Goal: Answer question/provide support

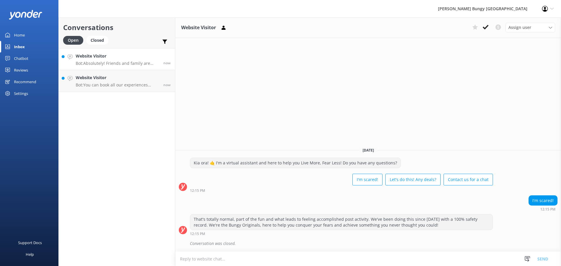
click at [118, 60] on div "Website Visitor Bot: Absolutely! Friends and family are welcome to watch. Just …" at bounding box center [117, 59] width 83 height 13
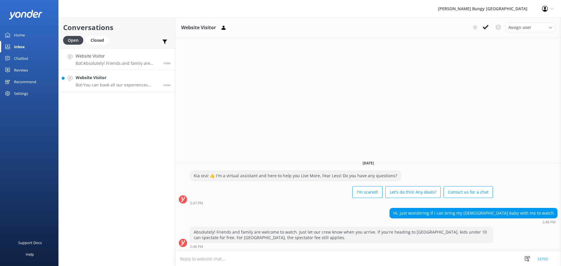
click at [119, 86] on p "Bot: You can book all our experiences online at [URL][DOMAIN_NAME]. If you need…" at bounding box center [117, 84] width 83 height 5
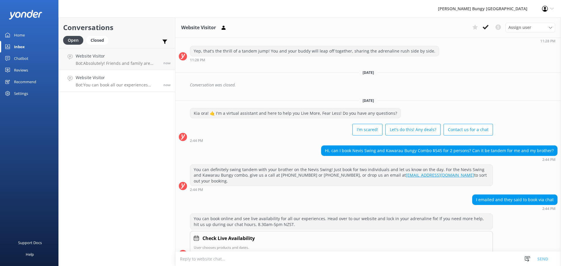
scroll to position [279, 0]
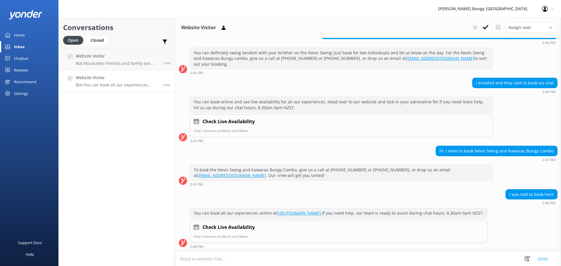
click at [347, 255] on textarea at bounding box center [367, 259] width 385 height 14
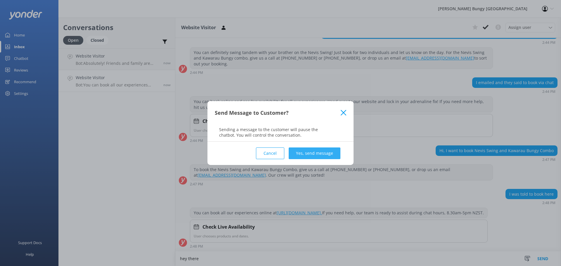
type textarea "hey there"
click at [336, 156] on button "Yes, send message" at bounding box center [314, 153] width 52 height 12
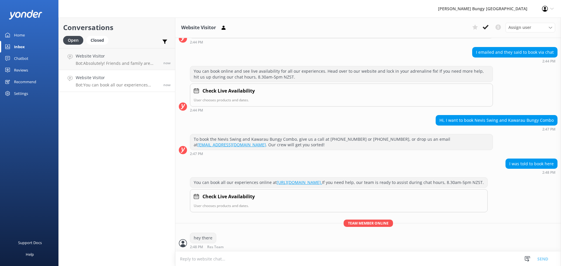
scroll to position [310, 0]
click at [298, 261] on textarea at bounding box center [367, 259] width 385 height 14
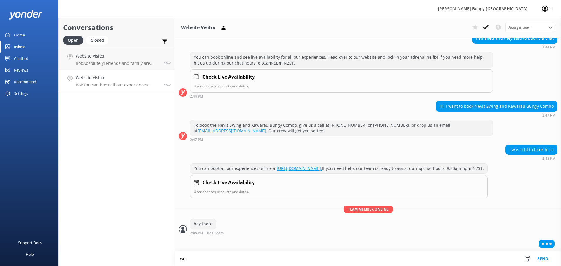
scroll to position [324, 0]
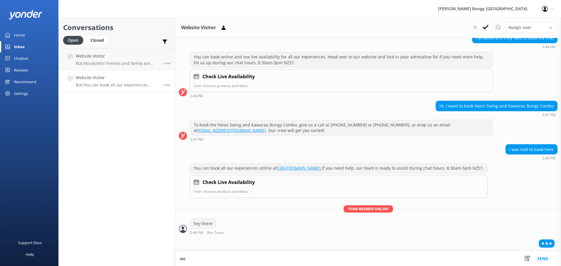
type textarea "w"
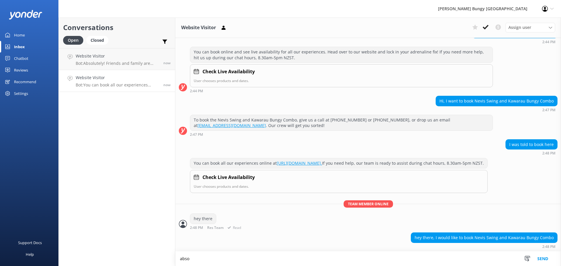
scroll to position [329, 0]
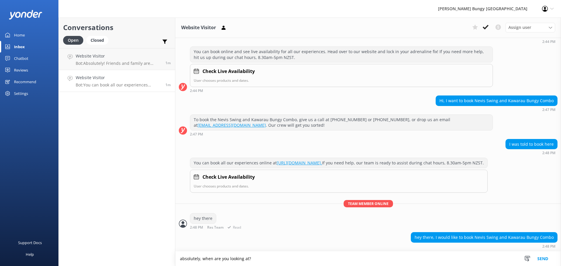
type textarea "absolutely, when are you looking at?"
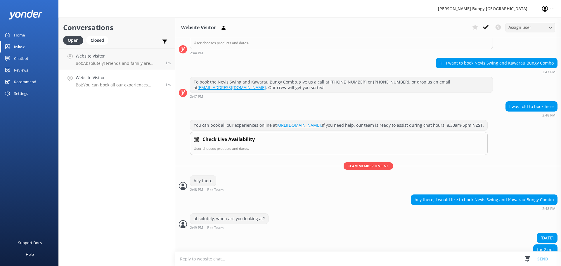
scroll to position [379, 0]
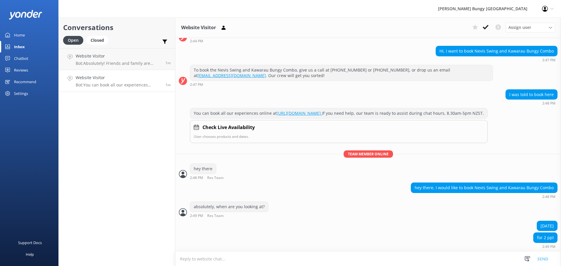
click at [430, 263] on textarea at bounding box center [367, 259] width 385 height 14
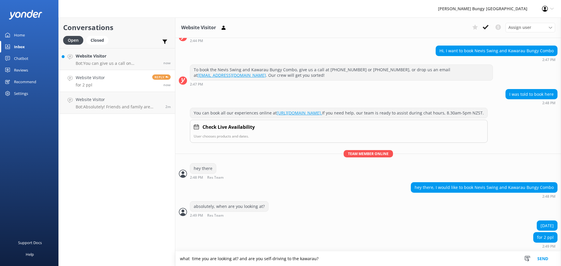
type textarea "what time you are looking at? and are you self-driving to the kawarau?"
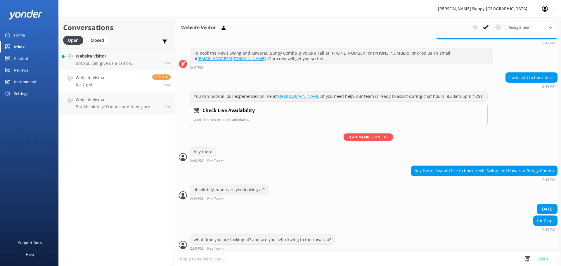
scroll to position [398, 0]
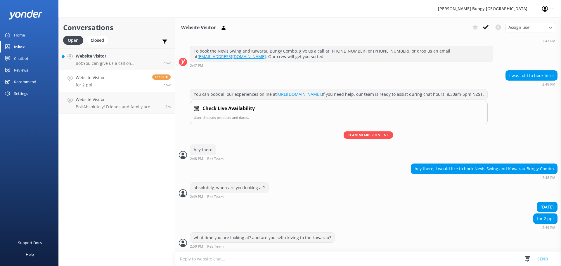
click at [430, 263] on textarea at bounding box center [367, 259] width 385 height 14
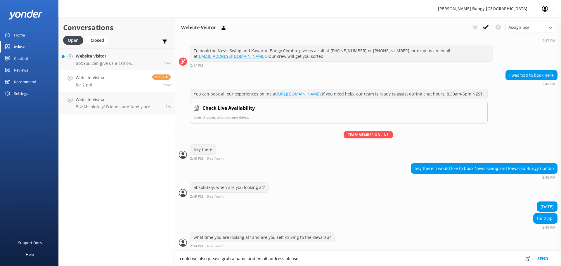
type textarea "could we also please grab a name and email address please."
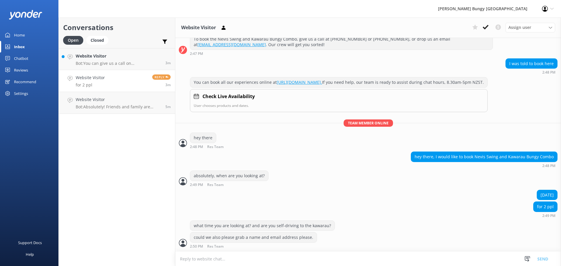
scroll to position [428, 0]
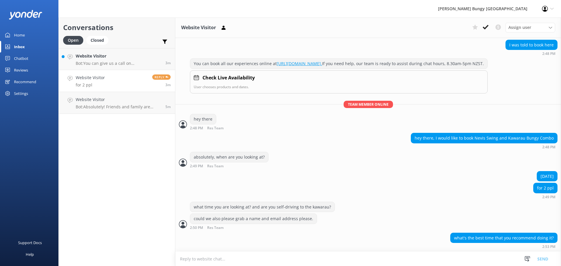
drag, startPoint x: 408, startPoint y: 262, endPoint x: 409, endPoint y: 259, distance: 3.2
click at [408, 262] on textarea at bounding box center [367, 259] width 385 height 14
type textarea "there's no best time, depends on your schedule"
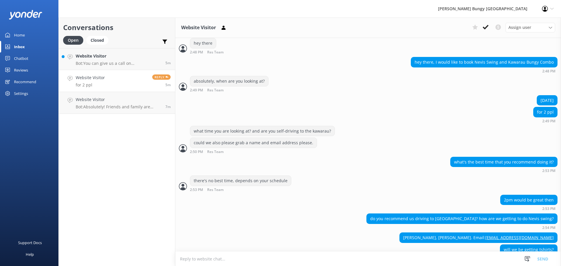
scroll to position [516, 0]
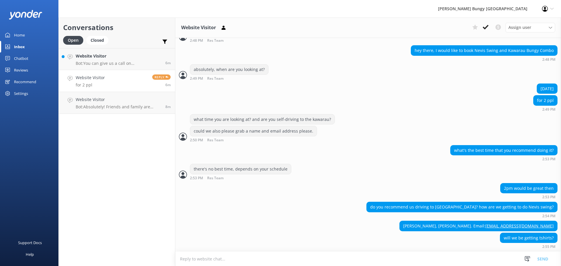
click at [500, 255] on textarea at bounding box center [367, 259] width 385 height 14
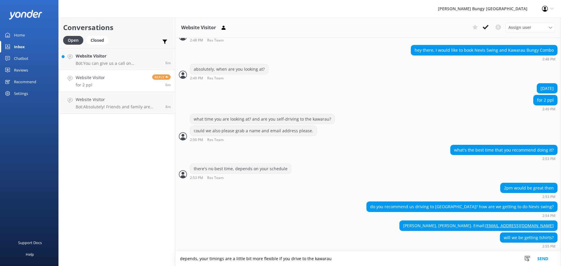
type textarea "depends, your timings are a little bit more flexible if you drive to the kawarau"
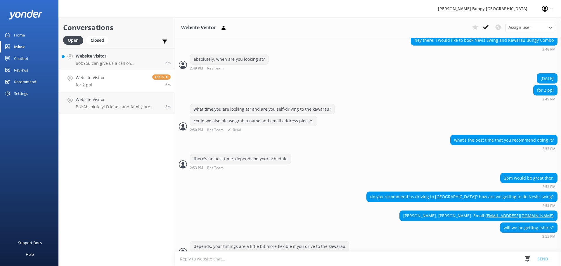
scroll to position [535, 0]
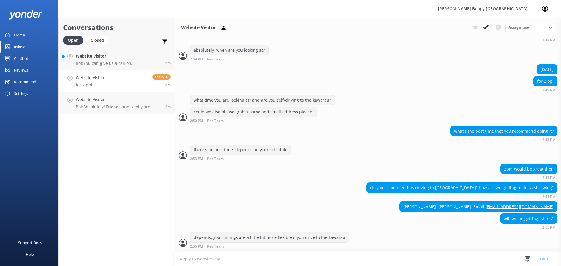
click at [438, 263] on textarea at bounding box center [367, 259] width 385 height 14
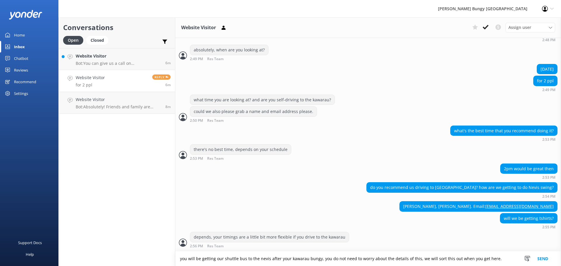
type textarea "you will be getting our shuttle bus to the nevis after your kawarau bungy, you …"
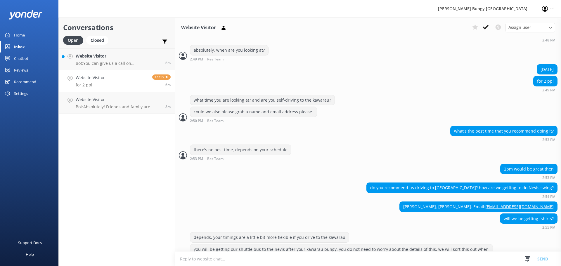
scroll to position [553, 0]
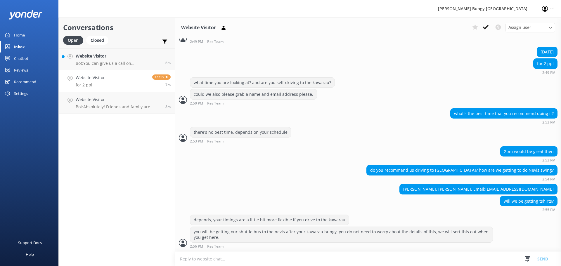
click at [467, 256] on textarea at bounding box center [367, 259] width 385 height 14
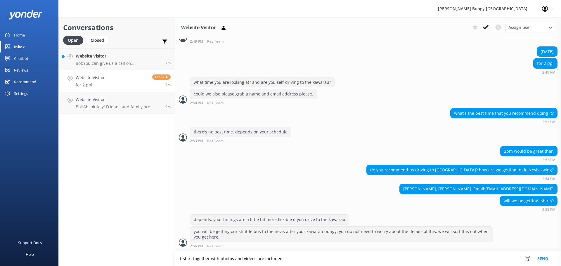
type textarea "t-shirt together with photos and videos are included"
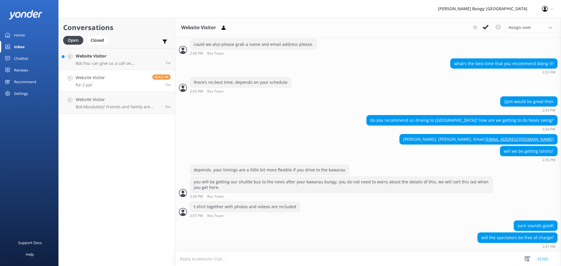
scroll to position [616, 0]
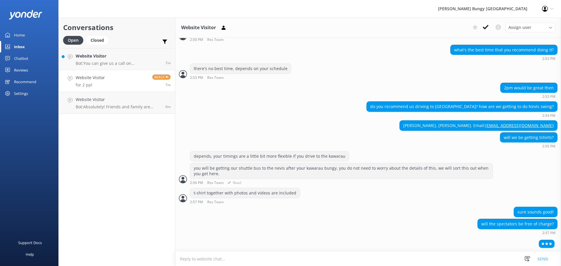
click at [510, 184] on div "you will be getting our shuttle bus to the nevis after your kawarau bungy, you …" at bounding box center [367, 174] width 385 height 22
click at [473, 253] on textarea at bounding box center [367, 259] width 385 height 14
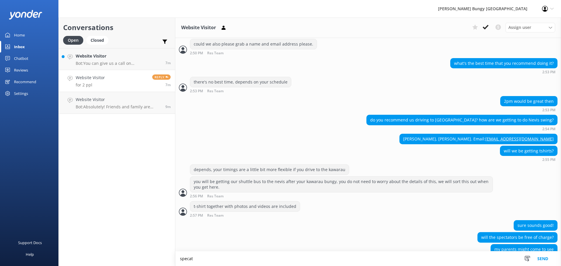
scroll to position [615, 0]
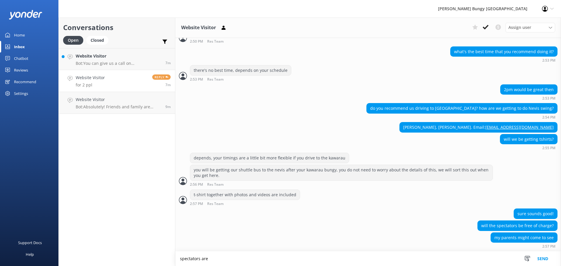
click at [272, 258] on textarea "spectators are" at bounding box center [367, 258] width 385 height 15
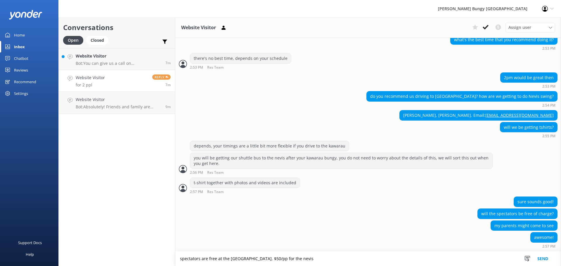
type textarea "spectators are free at the [GEOGRAPHIC_DATA]. $50/pp for the nevis"
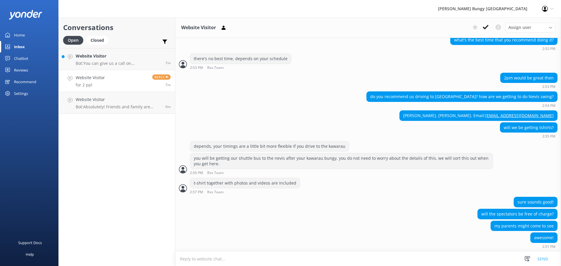
scroll to position [645, 0]
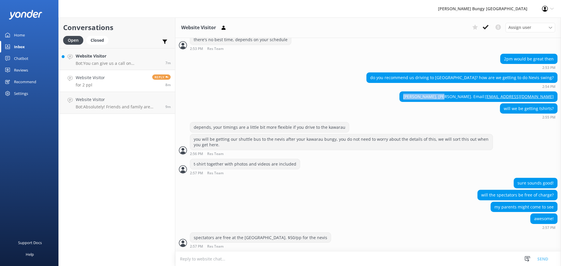
drag, startPoint x: 423, startPoint y: 96, endPoint x: 460, endPoint y: 98, distance: 37.1
click at [460, 98] on div "[PERSON_NAME], [PERSON_NAME]. Email: [EMAIL_ADDRESS][DOMAIN_NAME]" at bounding box center [477, 97] width 157 height 10
copy div "[PERSON_NAME],"
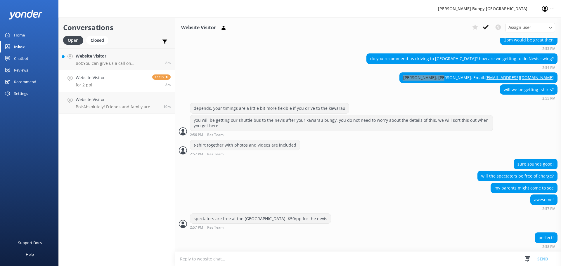
scroll to position [678, 0]
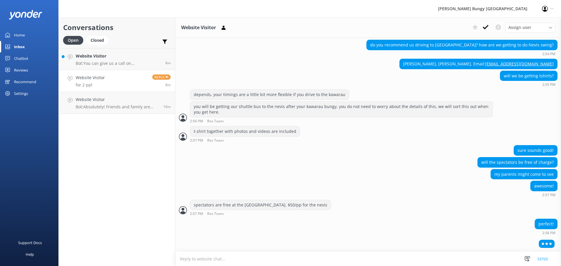
click at [435, 262] on textarea at bounding box center [367, 259] width 385 height 14
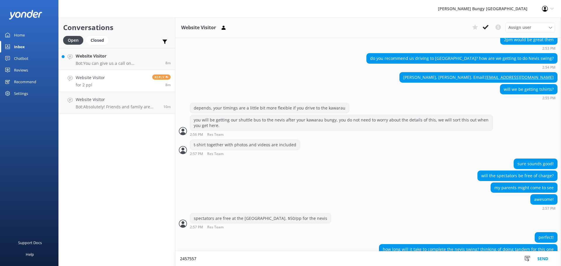
scroll to position [676, 0]
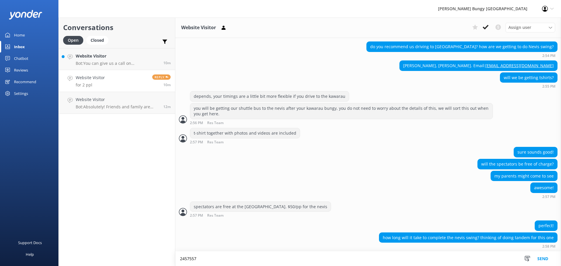
drag, startPoint x: 331, startPoint y: 250, endPoint x: 335, endPoint y: 252, distance: 4.9
click at [331, 250] on div "perfect! how long will it take to complete the nevis swing? thinking of doing t…" at bounding box center [367, 235] width 385 height 31
drag, startPoint x: 337, startPoint y: 253, endPoint x: 340, endPoint y: 256, distance: 5.0
click at [338, 253] on textarea "2457557" at bounding box center [367, 258] width 385 height 15
click at [340, 256] on textarea "2457557" at bounding box center [367, 258] width 385 height 15
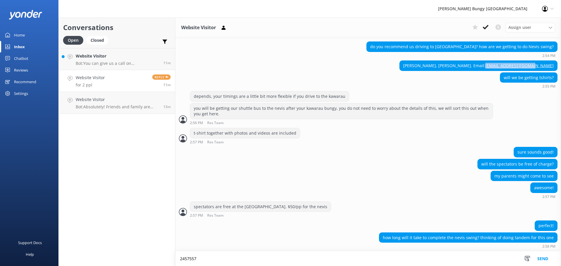
drag, startPoint x: 550, startPoint y: 65, endPoint x: 504, endPoint y: 69, distance: 46.3
click at [504, 69] on div "[PERSON_NAME], [PERSON_NAME]. Email: [EMAIL_ADDRESS][DOMAIN_NAME]" at bounding box center [477, 66] width 157 height 10
copy link "[EMAIL_ADDRESS][DOMAIN_NAME]"
click at [270, 259] on textarea "2457557" at bounding box center [367, 258] width 385 height 15
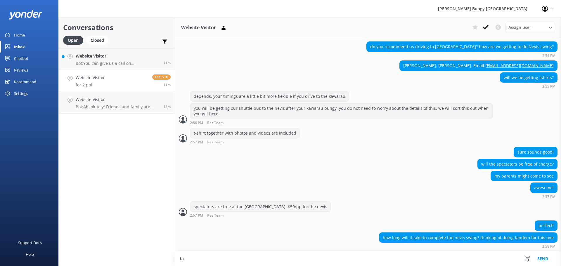
type textarea "t"
type textarea "allow about 2.5hrs from departure from the [GEOGRAPHIC_DATA] to the nevis"
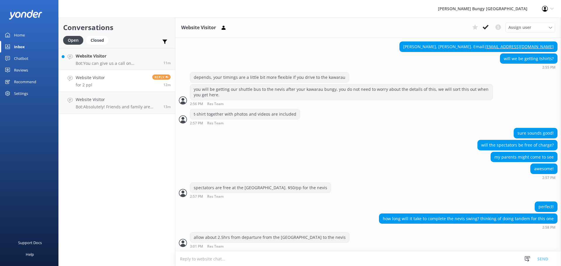
click at [379, 259] on textarea at bounding box center [367, 259] width 385 height 14
type textarea "d"
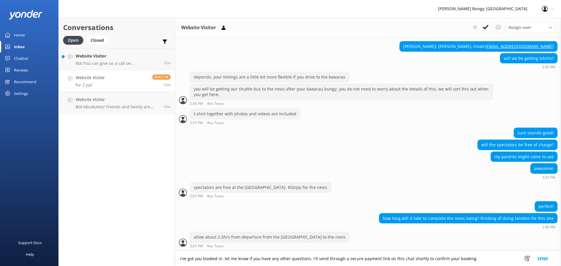
type textarea "i've got you booked in. let me know if you have any other questions. i'll send …"
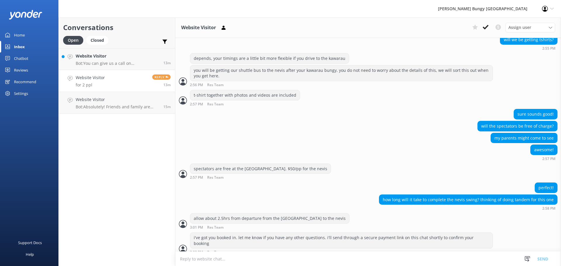
scroll to position [733, 0]
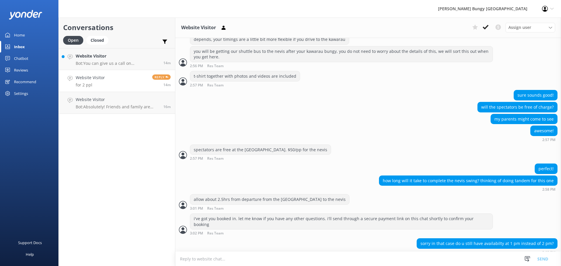
click at [455, 264] on textarea at bounding box center [367, 259] width 385 height 14
type textarea "1pm will not work as the bus departure time does not line up right for the nevis"
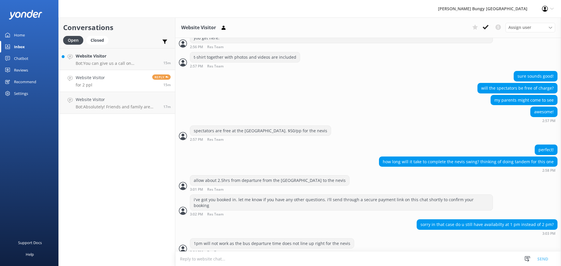
scroll to position [771, 0]
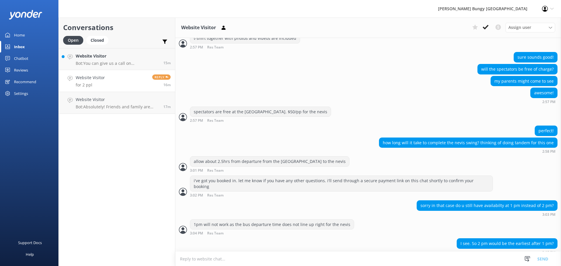
click at [441, 262] on textarea at bounding box center [367, 259] width 385 height 14
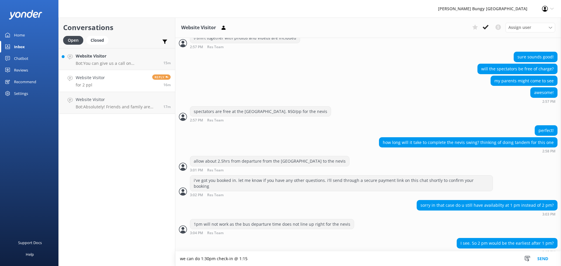
type textarea "we can do 1:30pm check-in @ 1:15"
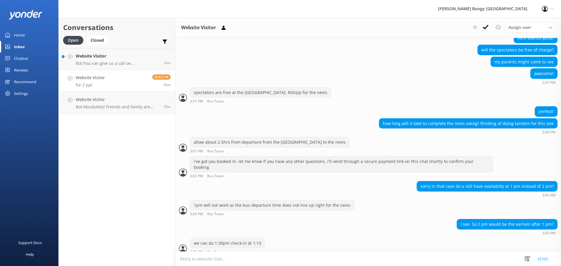
scroll to position [809, 0]
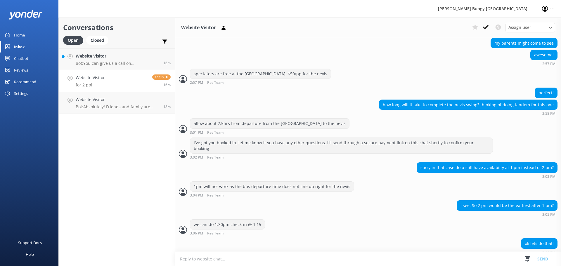
click at [464, 262] on textarea at bounding box center [367, 259] width 385 height 14
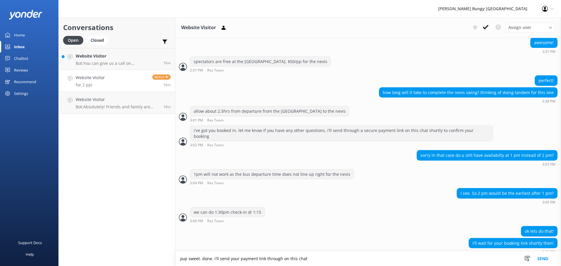
type textarea "yup sweet. done. i'll send your payment link through on this chat"
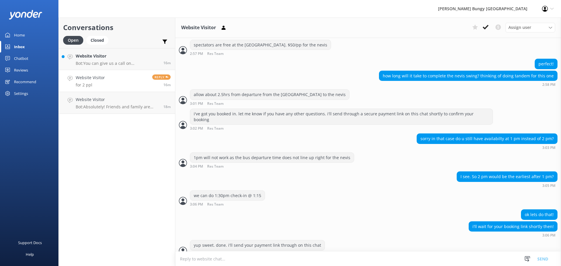
scroll to position [840, 0]
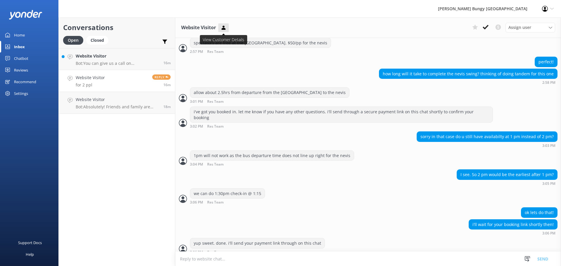
click at [226, 27] on icon at bounding box center [223, 28] width 6 height 6
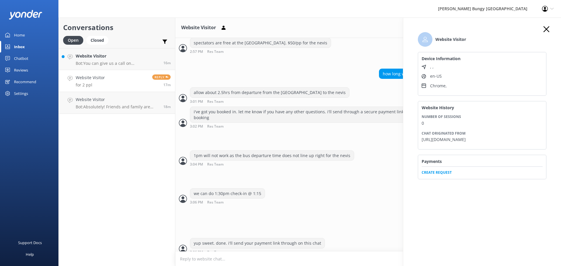
click at [444, 173] on span "Create Request" at bounding box center [481, 170] width 121 height 9
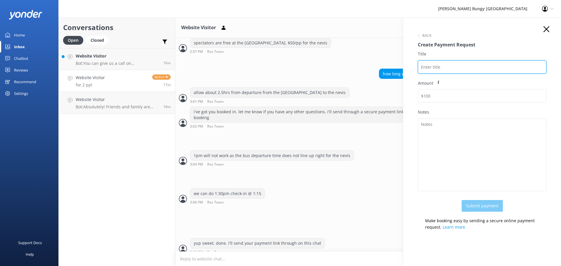
click at [463, 67] on input "Title" at bounding box center [482, 66] width 128 height 13
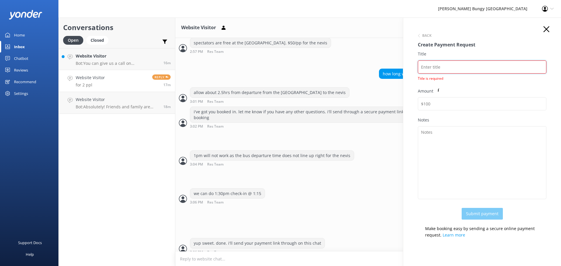
drag, startPoint x: 435, startPoint y: 68, endPoint x: 440, endPoint y: 67, distance: 5.5
click at [435, 68] on input "Title" at bounding box center [482, 66] width 128 height 13
paste input "[PERSON_NAME]"
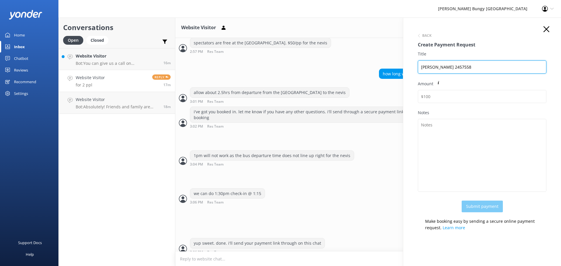
type input "[PERSON_NAME] 2457558"
click at [493, 89] on div "Amount" at bounding box center [482, 95] width 128 height 29
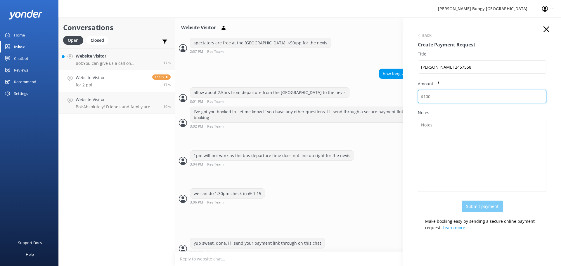
click at [500, 93] on input "Amount" at bounding box center [482, 96] width 128 height 13
type input "1090"
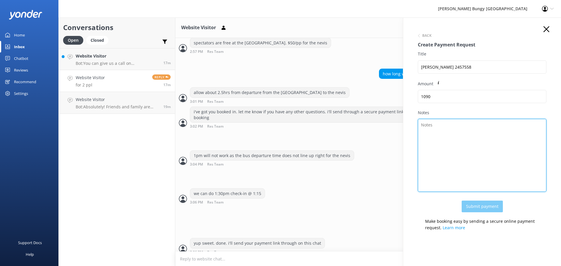
click at [497, 137] on textarea "Notes" at bounding box center [482, 155] width 128 height 73
click at [489, 145] on textarea "kb + ns" at bounding box center [482, 155] width 128 height 73
type textarea "kb + ns combo x2"
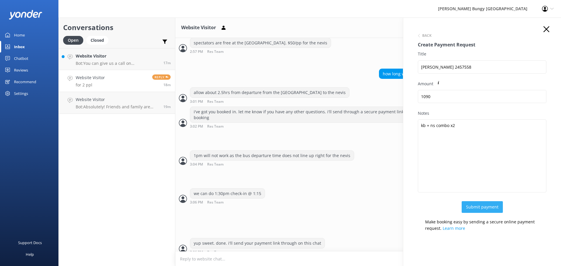
click at [491, 205] on button "Submit payment" at bounding box center [481, 207] width 41 height 12
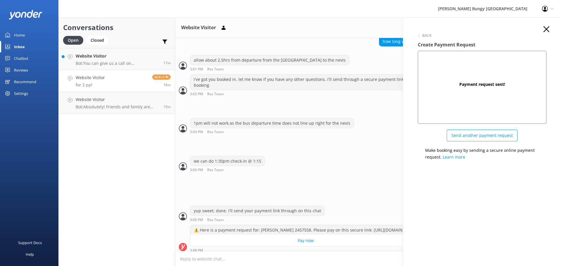
scroll to position [877, 0]
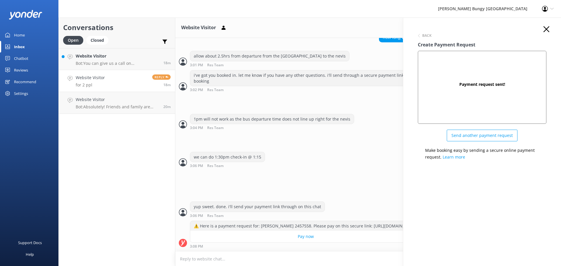
click at [548, 29] on icon "button" at bounding box center [546, 29] width 6 height 6
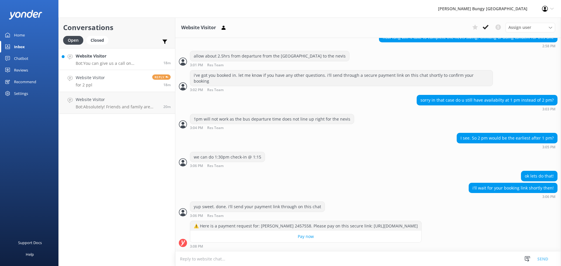
click at [149, 69] on link "Website Visitor Bot: You can give us a call on [PHONE_NUMBER] or [PHONE_NUMBER]…" at bounding box center [117, 59] width 116 height 22
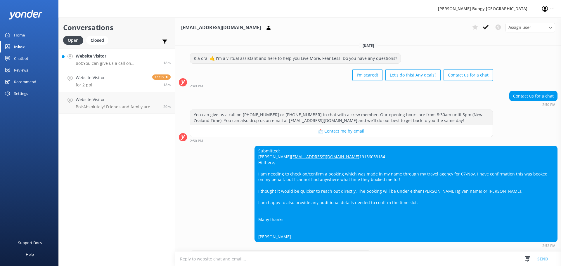
scroll to position [92, 0]
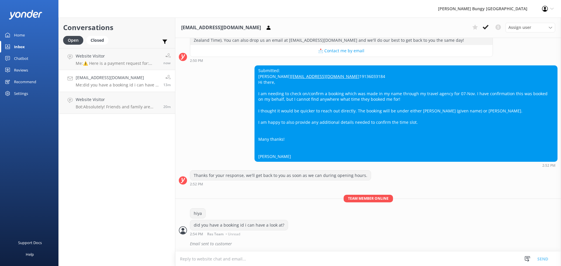
click at [145, 81] on div "[EMAIL_ADDRESS][DOMAIN_NAME] Me: did you have a booking id i can have a look at?" at bounding box center [117, 80] width 83 height 13
click at [155, 59] on h4 "Website Visitor" at bounding box center [117, 56] width 83 height 6
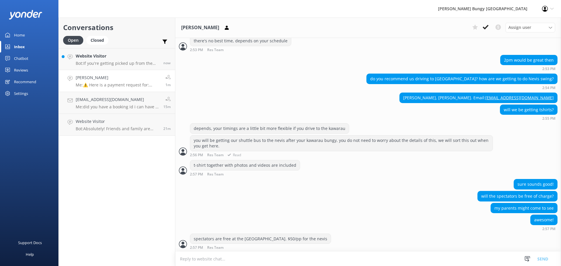
scroll to position [593, 0]
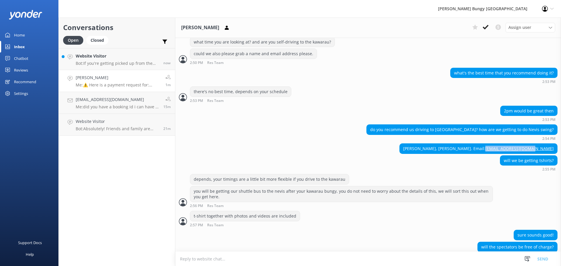
drag, startPoint x: 551, startPoint y: 148, endPoint x: 504, endPoint y: 152, distance: 47.2
click at [504, 152] on div "[PERSON_NAME], [PERSON_NAME]. Email: [EMAIL_ADDRESS][DOMAIN_NAME]" at bounding box center [477, 149] width 157 height 10
copy link "[EMAIL_ADDRESS][DOMAIN_NAME]"
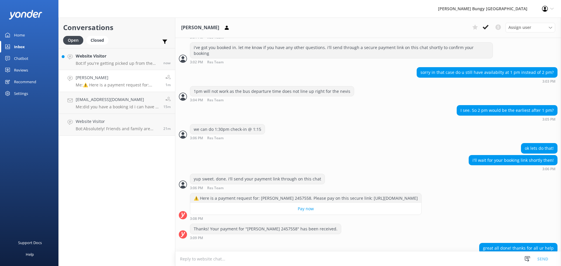
scroll to position [915, 0]
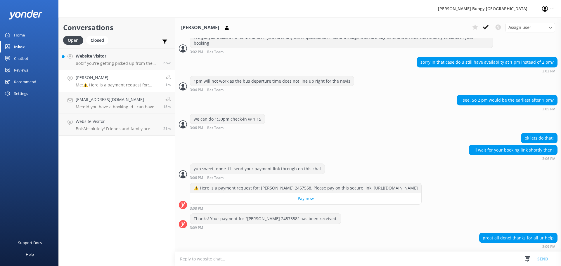
click at [468, 260] on textarea at bounding box center [367, 259] width 385 height 14
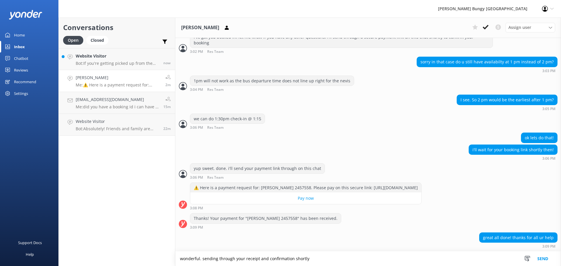
type textarea "wonderful. sending through your receipt and confirmation shortly"
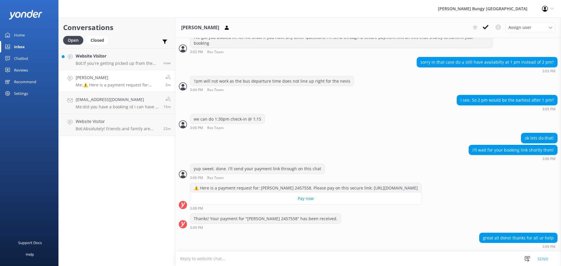
scroll to position [934, 0]
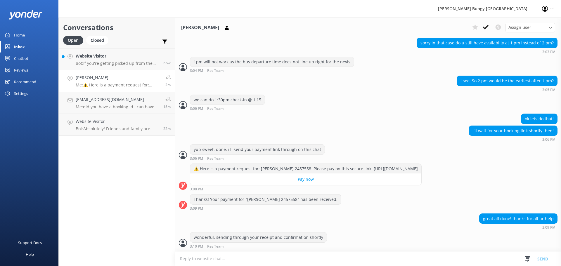
click at [468, 260] on textarea at bounding box center [367, 259] width 385 height 14
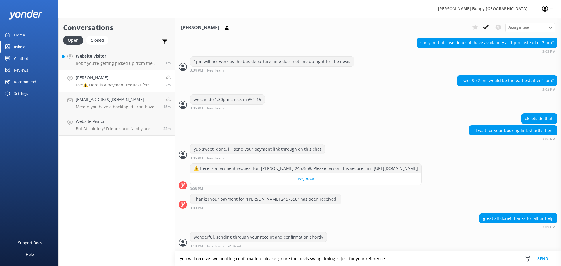
type textarea "you will receive two booking confirmation, please ignore the nevis swing timing…"
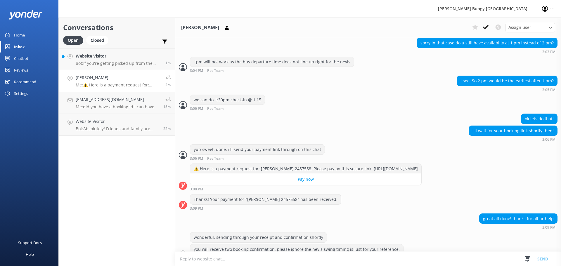
scroll to position [945, 0]
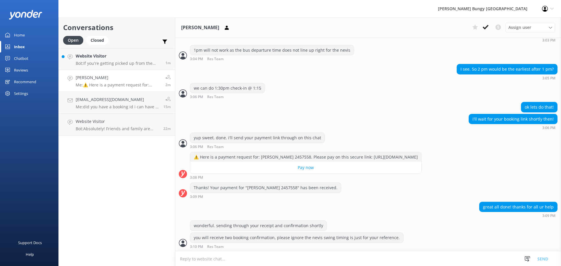
click at [279, 258] on textarea at bounding box center [367, 259] width 385 height 14
click at [372, 261] on textarea "following" at bounding box center [367, 258] width 385 height 15
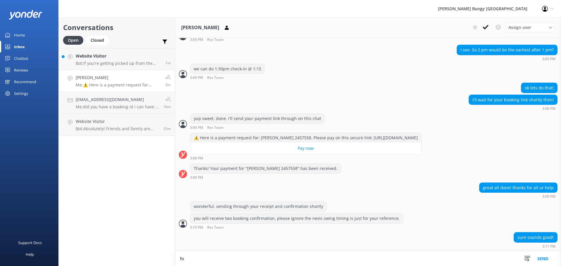
type textarea "f"
type textarea "just follow the time for your kawarau bungy"
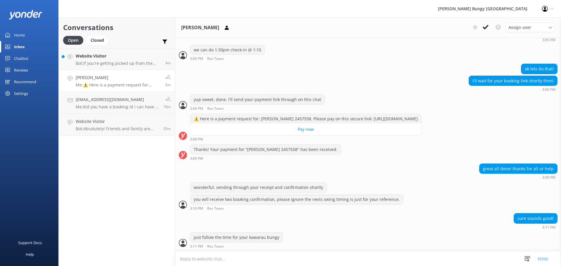
scroll to position [1002, 0]
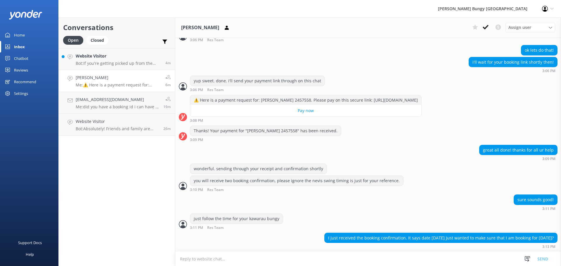
click at [439, 252] on textarea at bounding box center [367, 259] width 385 height 14
type textarea "ah! thanks for spotting that. that is my bad"
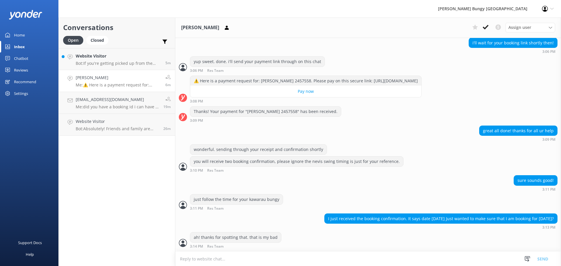
click at [441, 254] on textarea at bounding box center [367, 259] width 385 height 14
type textarea "moving that now for you"
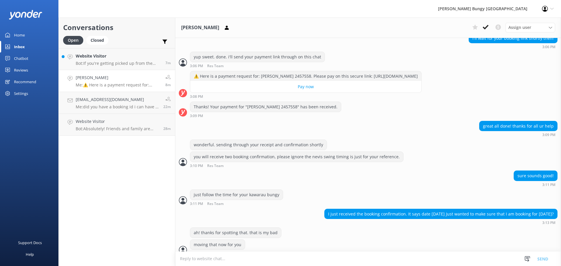
scroll to position [1052, 0]
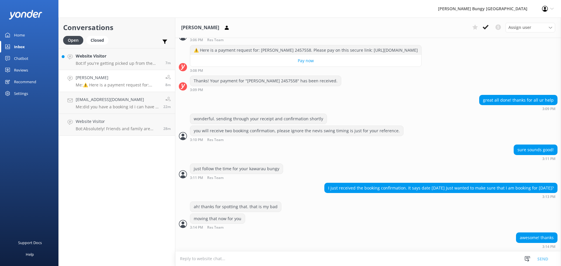
click at [450, 260] on textarea at bounding box center [367, 259] width 385 height 14
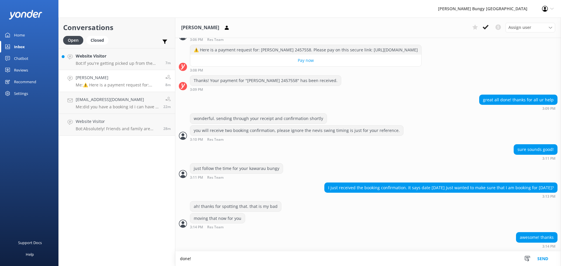
type textarea "done!"
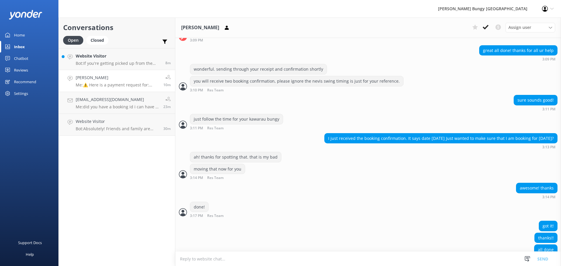
scroll to position [1114, 0]
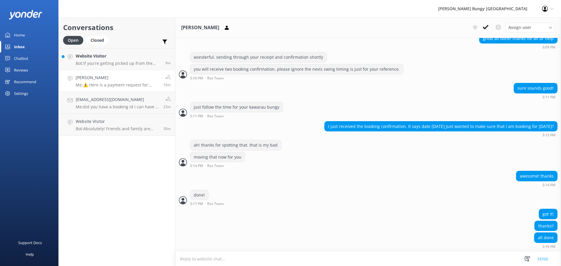
click at [437, 261] on textarea at bounding box center [367, 259] width 385 height 14
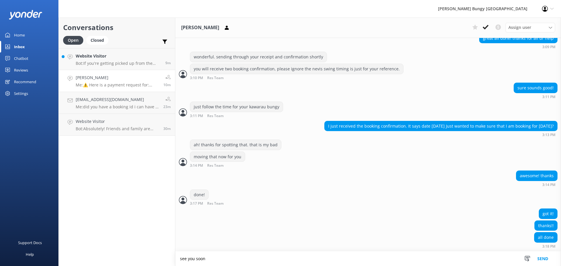
type textarea "see you soon"
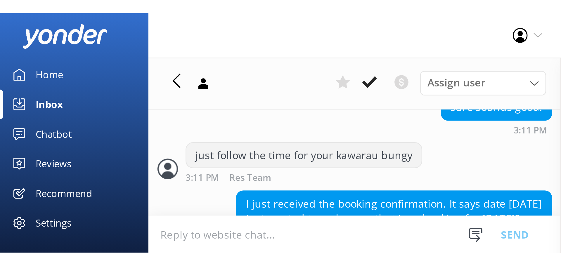
scroll to position [1171, 0]
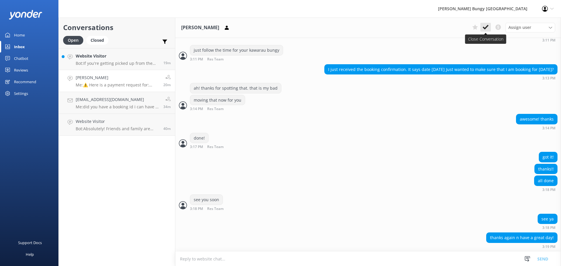
click at [490, 28] on button at bounding box center [485, 27] width 11 height 9
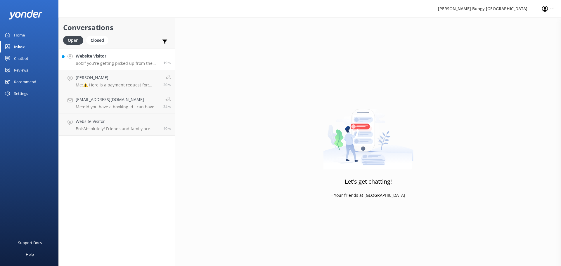
click at [144, 58] on h4 "Website Visitor" at bounding box center [117, 56] width 83 height 6
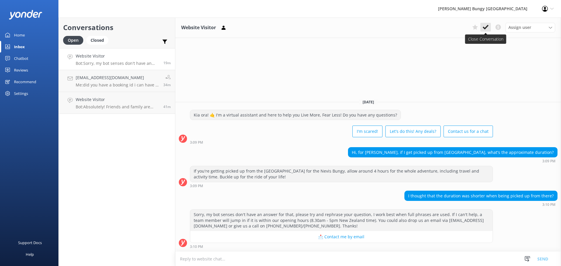
click at [484, 28] on use at bounding box center [485, 27] width 6 height 5
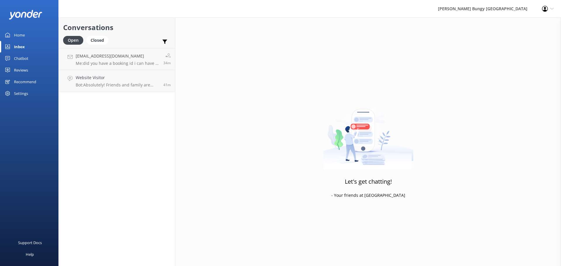
click at [22, 58] on div "Chatbot" at bounding box center [21, 59] width 14 height 12
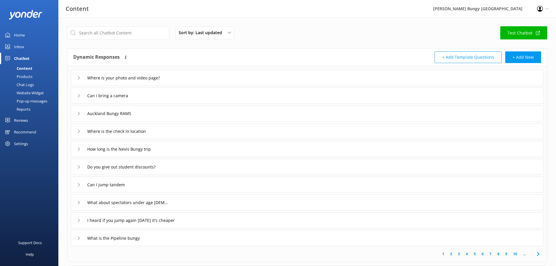
click at [36, 81] on link "Chat Logs" at bounding box center [31, 85] width 55 height 8
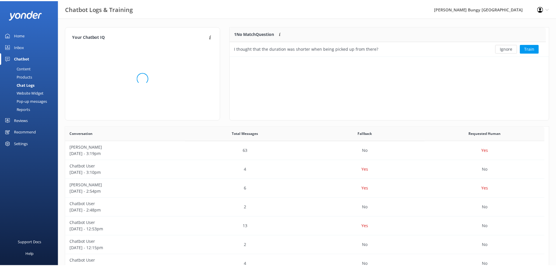
scroll to position [200, 479]
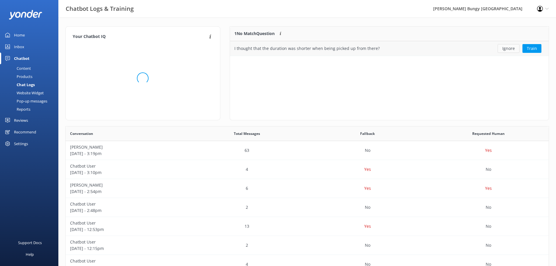
click at [505, 47] on button "Ignore" at bounding box center [509, 48] width 22 height 9
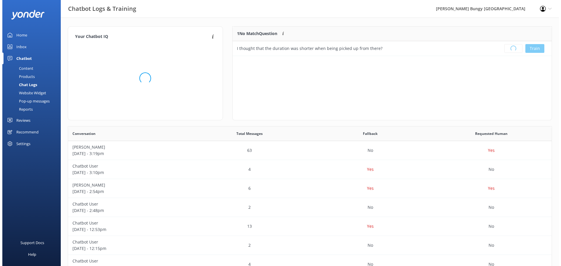
scroll to position [69, 314]
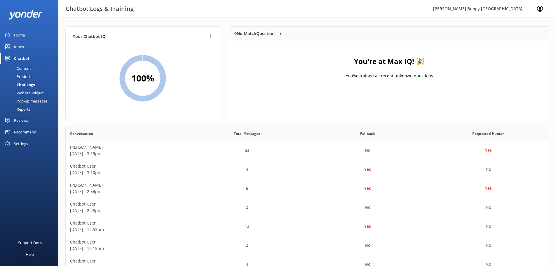
click at [26, 41] on link "Inbox" at bounding box center [29, 47] width 58 height 12
